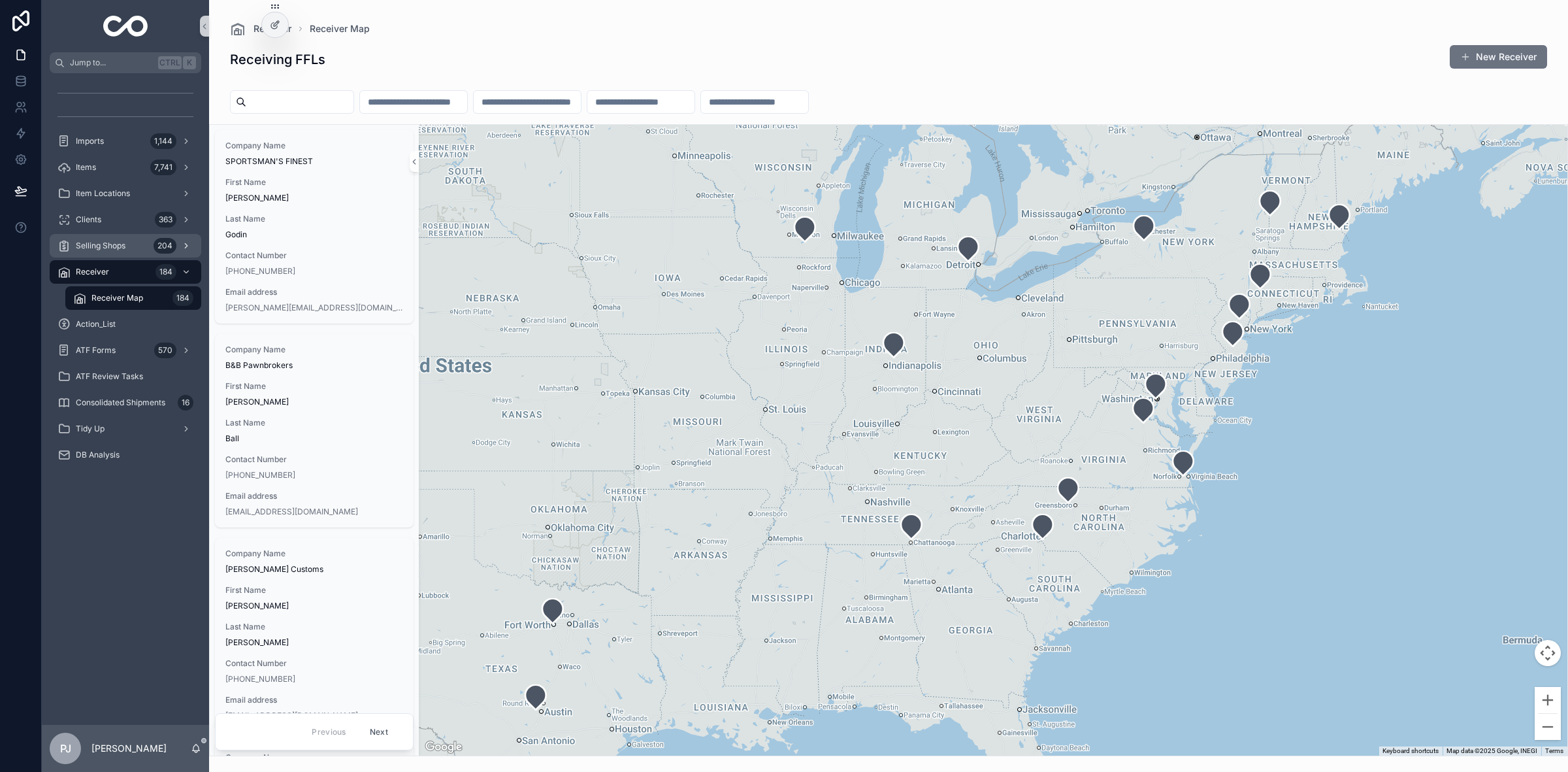
click at [112, 246] on span "Selling Shops" at bounding box center [101, 245] width 50 height 10
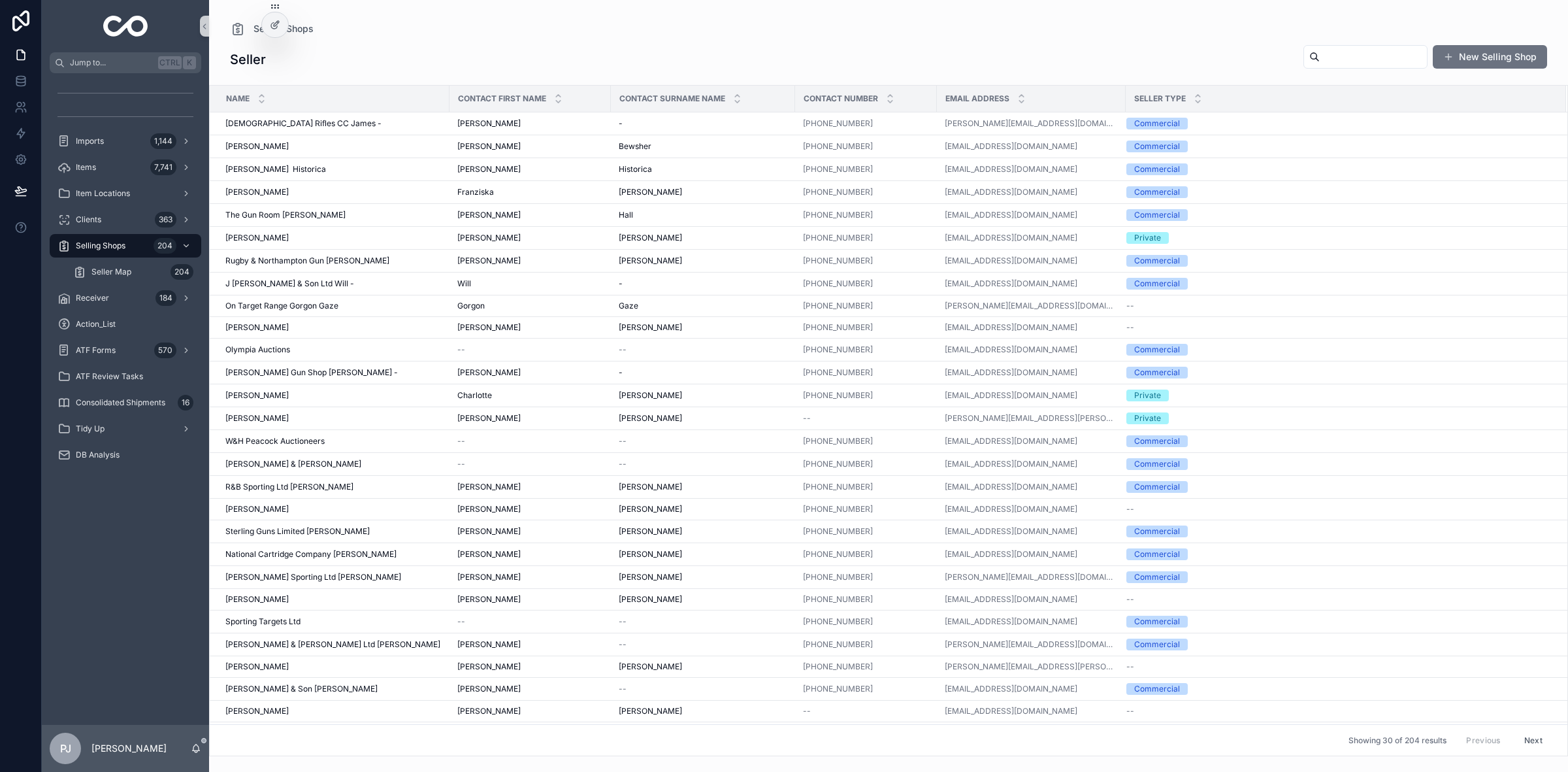
click at [1381, 54] on input "scrollable content" at bounding box center [1373, 56] width 107 height 18
type input "**********"
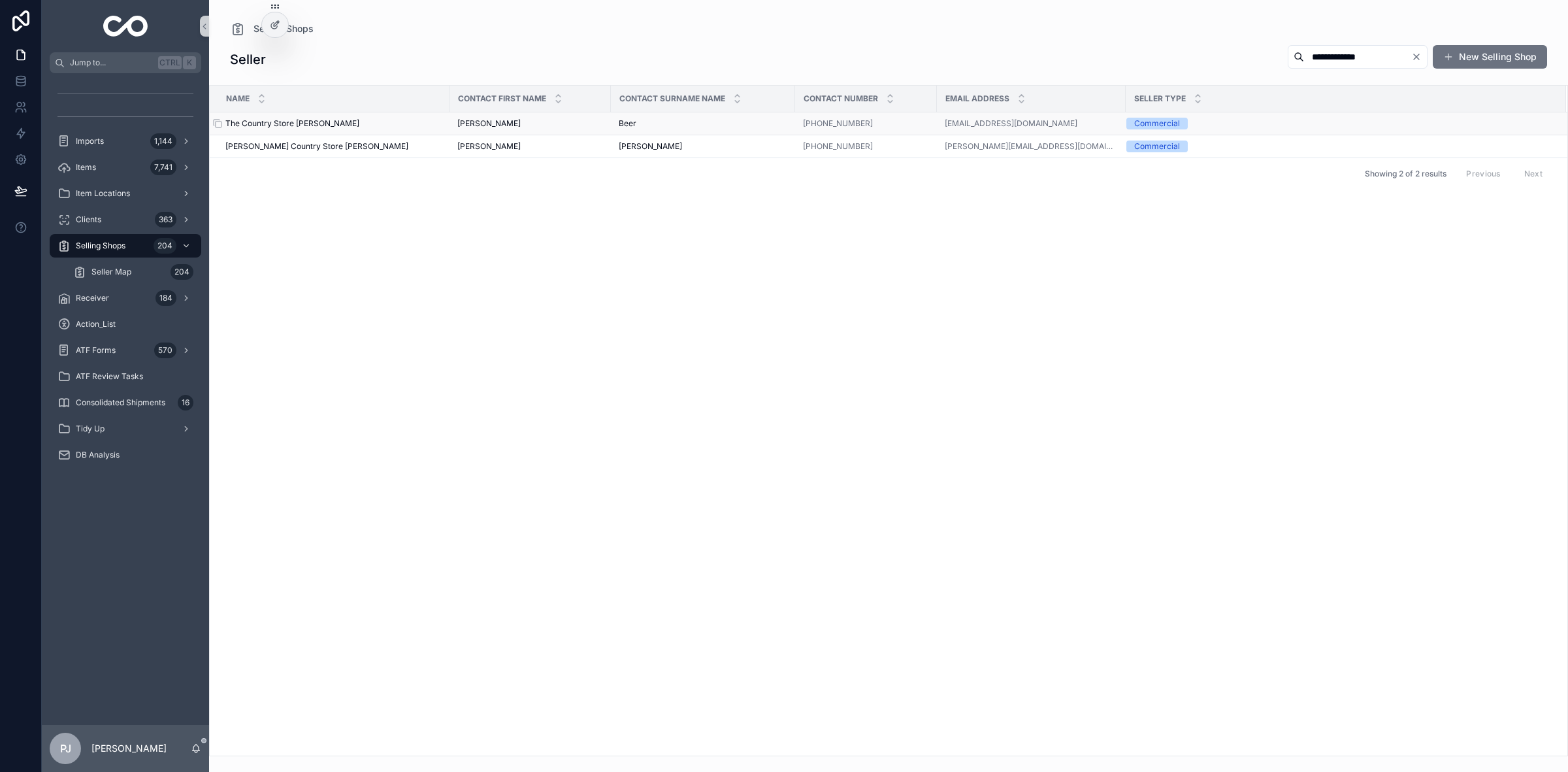
click at [255, 121] on span "The Country Store [PERSON_NAME]" at bounding box center [293, 123] width 134 height 10
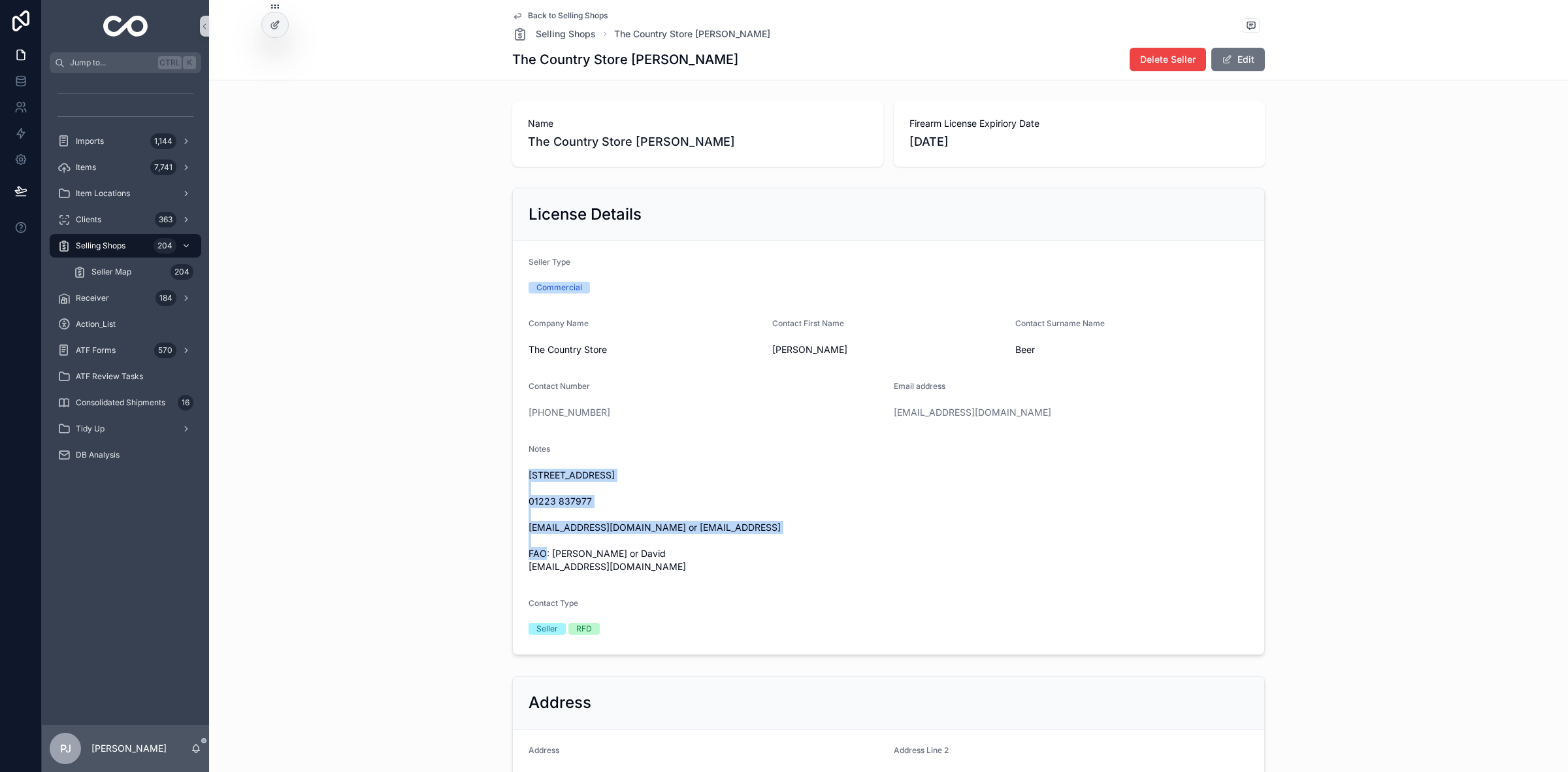
drag, startPoint x: 582, startPoint y: 544, endPoint x: 517, endPoint y: 478, distance: 92.6
click at [517, 478] on form "Seller Type Commercial Company Name The Country Store Contact First Name [PERSO…" at bounding box center [888, 447] width 752 height 413
copy span "[STREET_ADDRESS]"
